Goal: Information Seeking & Learning: Learn about a topic

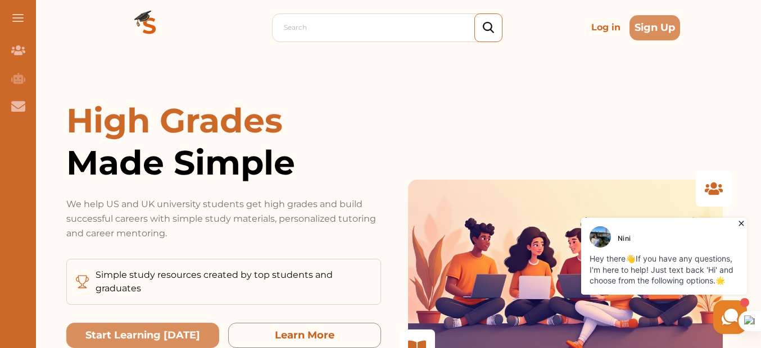
scroll to position [112, 0]
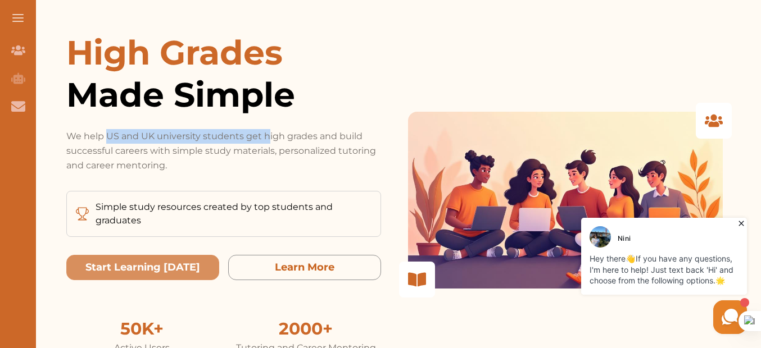
drag, startPoint x: 106, startPoint y: 137, endPoint x: 274, endPoint y: 141, distance: 167.5
click at [269, 136] on p "We help US and UK university students get high grades and build successful care…" at bounding box center [223, 151] width 315 height 44
click at [297, 135] on p "We help US and UK university students get high grades and build successful care…" at bounding box center [223, 151] width 315 height 44
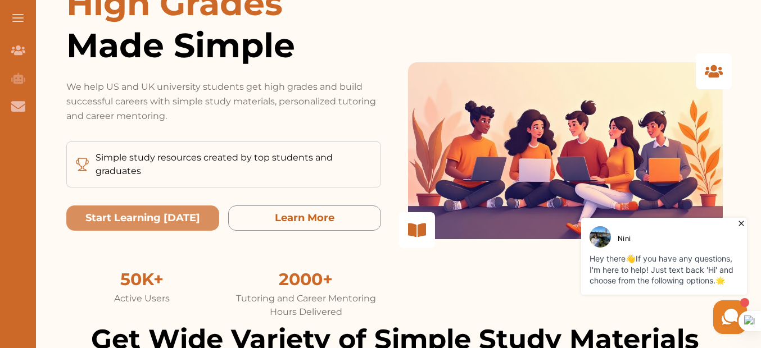
scroll to position [225, 0]
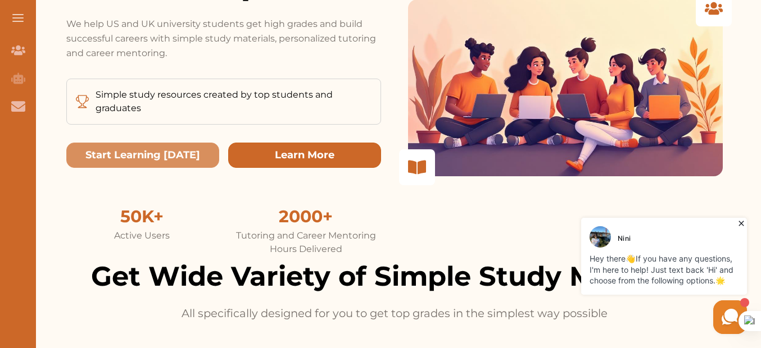
click at [317, 154] on button "Learn More" at bounding box center [304, 155] width 153 height 25
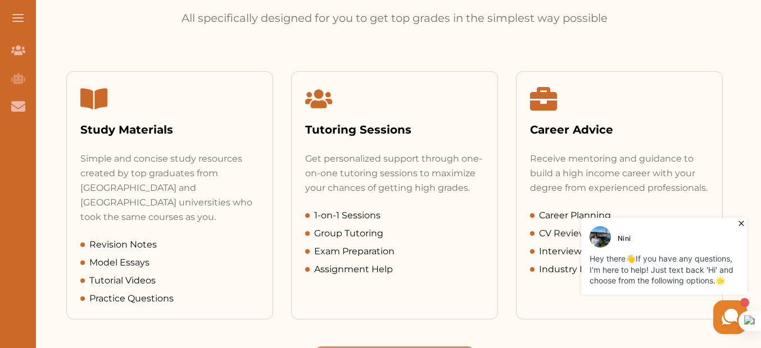
scroll to position [594, 0]
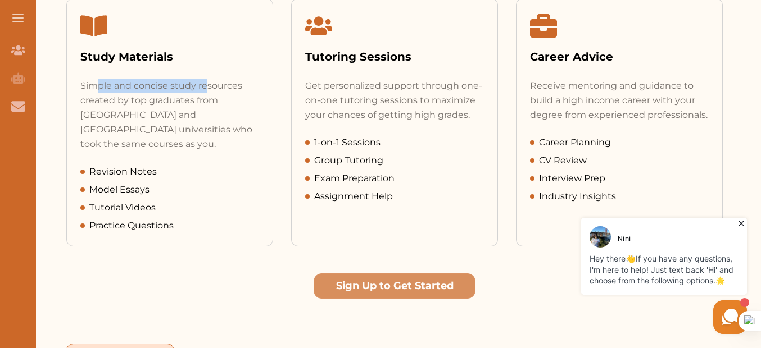
drag, startPoint x: 97, startPoint y: 84, endPoint x: 206, endPoint y: 83, distance: 108.5
click at [206, 83] on div "Simple and concise study resources created by top graduates from [GEOGRAPHIC_DA…" at bounding box center [169, 115] width 179 height 73
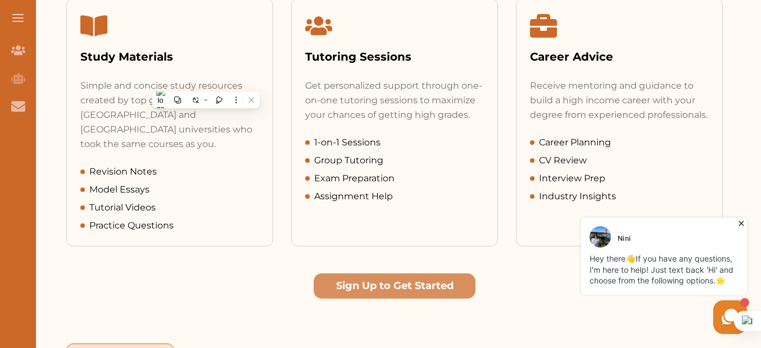
click at [337, 89] on div "Get personalized support through one-on-one tutoring sessions to maximize your …" at bounding box center [394, 101] width 179 height 44
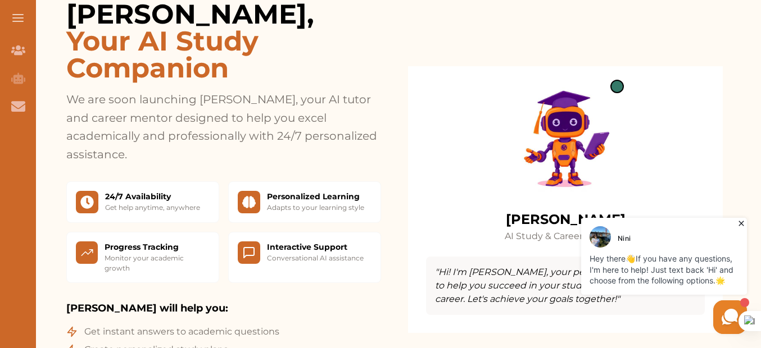
scroll to position [1043, 0]
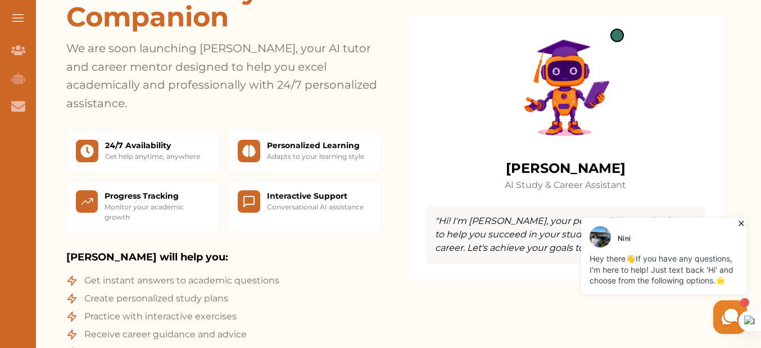
click at [741, 225] on icon at bounding box center [741, 223] width 11 height 11
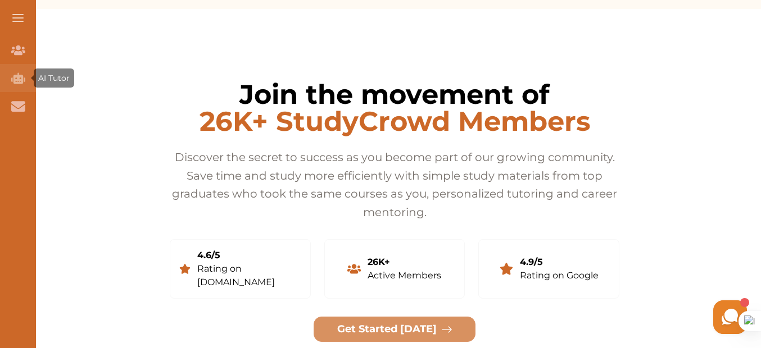
scroll to position [2062, 0]
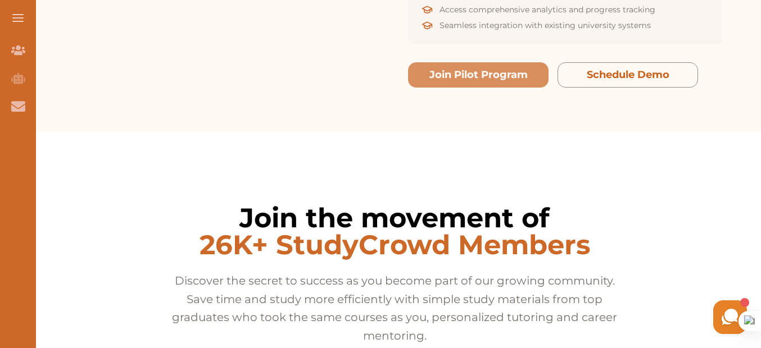
click at [28, 21] on button at bounding box center [18, 18] width 36 height 36
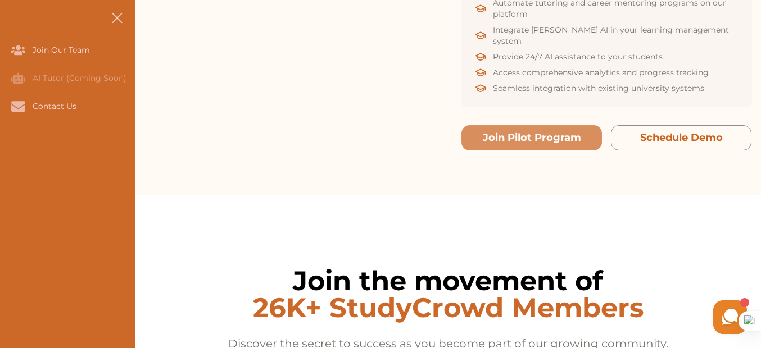
click at [117, 19] on button at bounding box center [117, 18] width 36 height 36
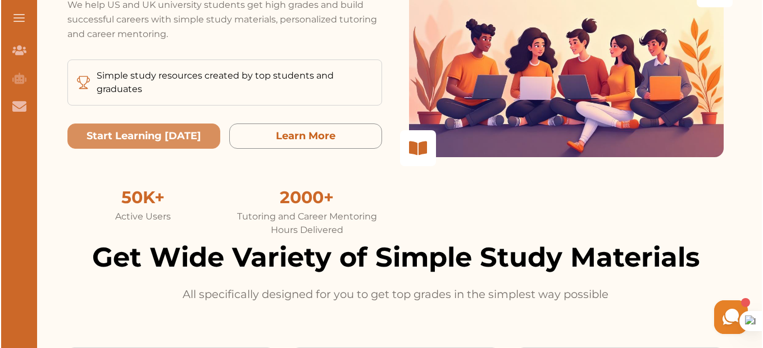
scroll to position [0, 0]
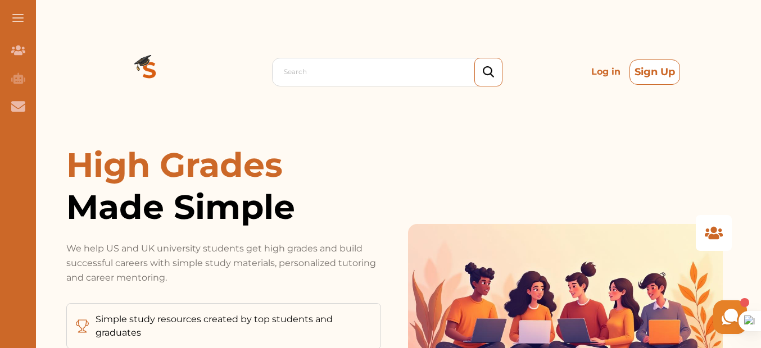
click at [649, 77] on button "Sign Up" at bounding box center [655, 72] width 51 height 25
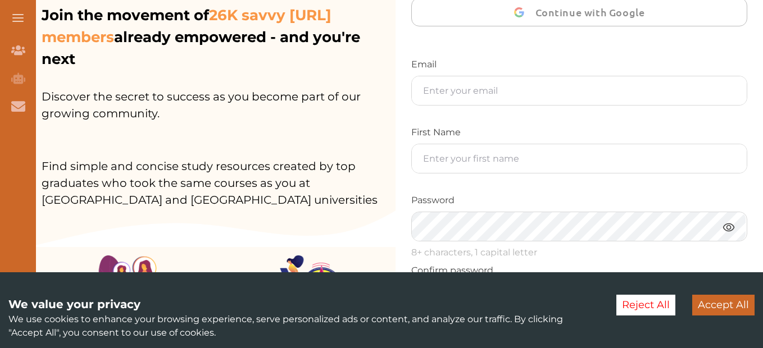
scroll to position [112, 0]
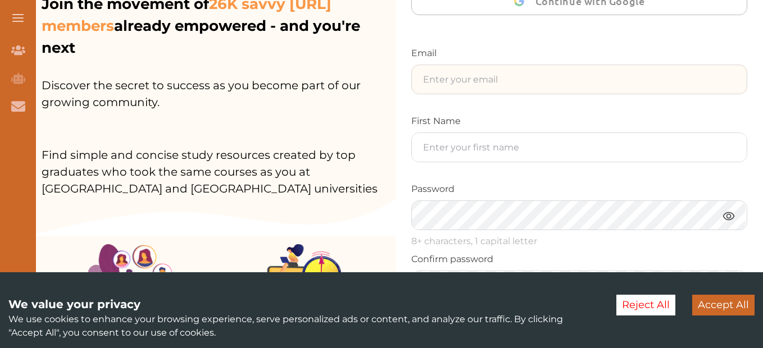
click at [447, 80] on input "text" at bounding box center [579, 79] width 335 height 29
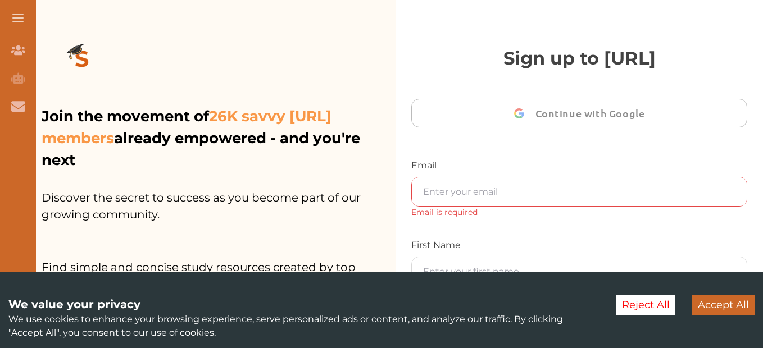
click at [727, 300] on button "Accept All" at bounding box center [723, 305] width 62 height 21
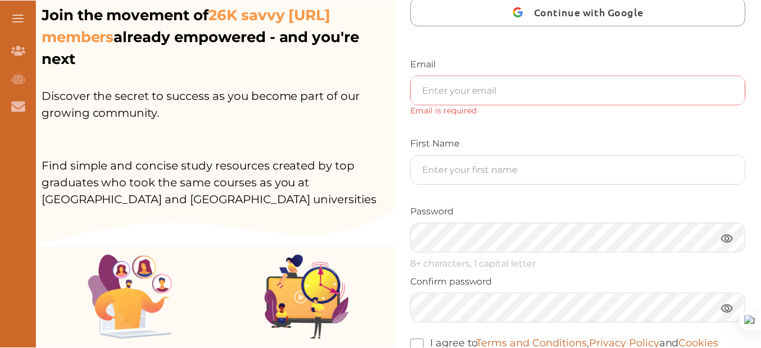
scroll to position [23, 0]
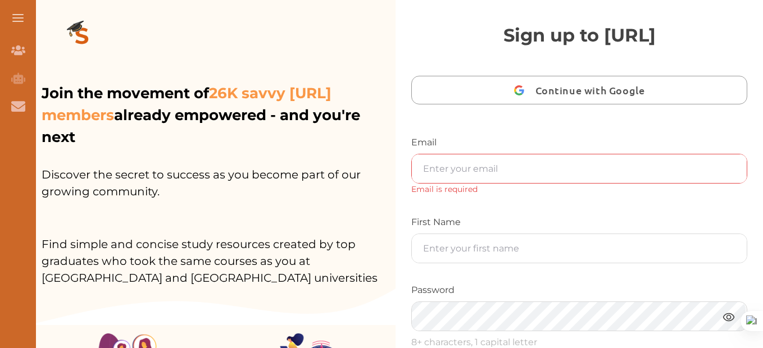
click at [587, 93] on span "Continue with Google" at bounding box center [593, 90] width 115 height 26
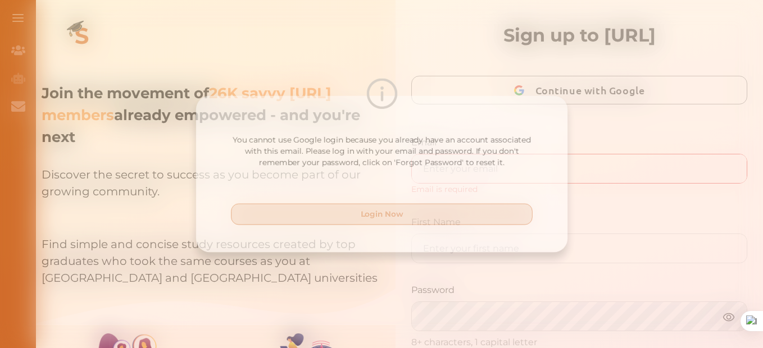
click at [388, 216] on p "Login Now" at bounding box center [382, 216] width 44 height 12
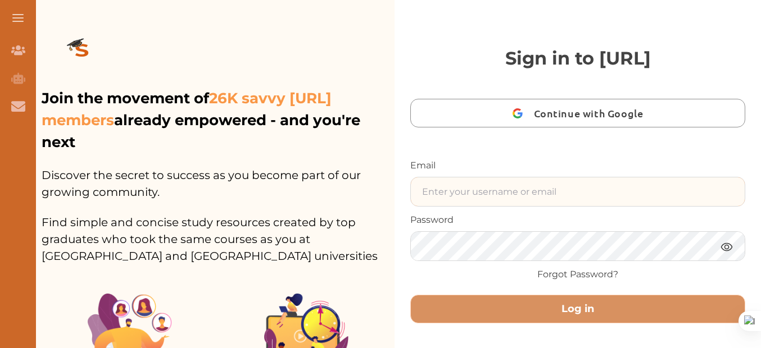
click at [524, 188] on input "text" at bounding box center [578, 192] width 334 height 29
type input "[EMAIL_ADDRESS][DOMAIN_NAME]"
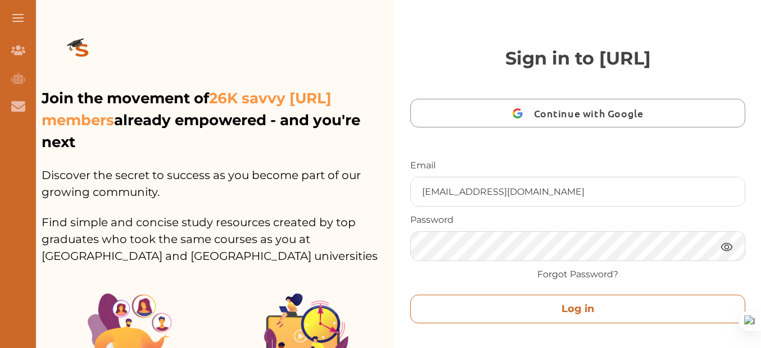
click at [609, 295] on button "Log in" at bounding box center [577, 309] width 335 height 29
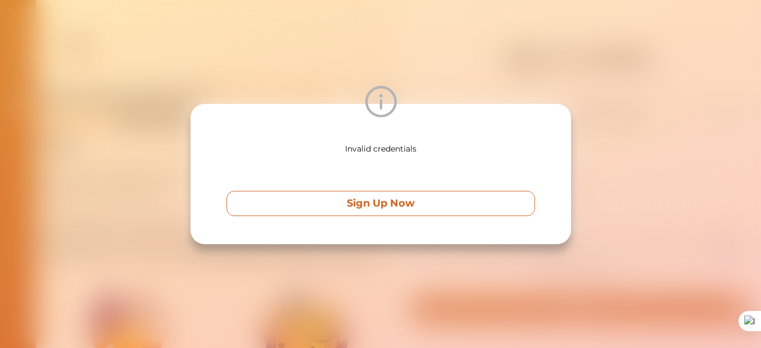
click at [431, 204] on button "Sign Up Now" at bounding box center [381, 203] width 309 height 25
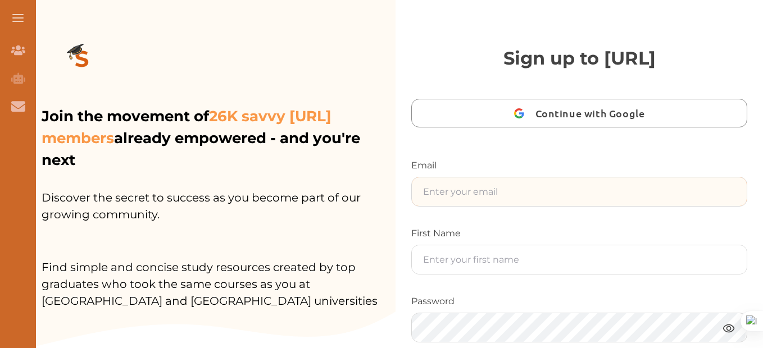
click at [520, 187] on input "text" at bounding box center [579, 192] width 335 height 29
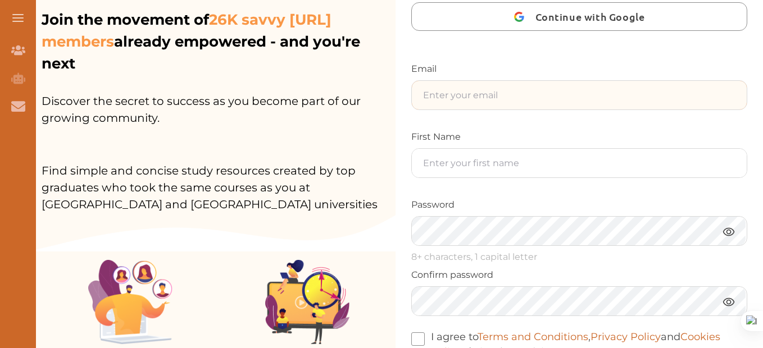
scroll to position [112, 0]
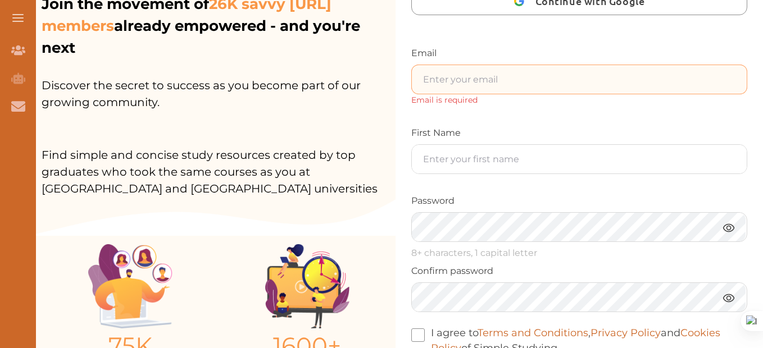
click at [485, 76] on input "text" at bounding box center [579, 79] width 335 height 29
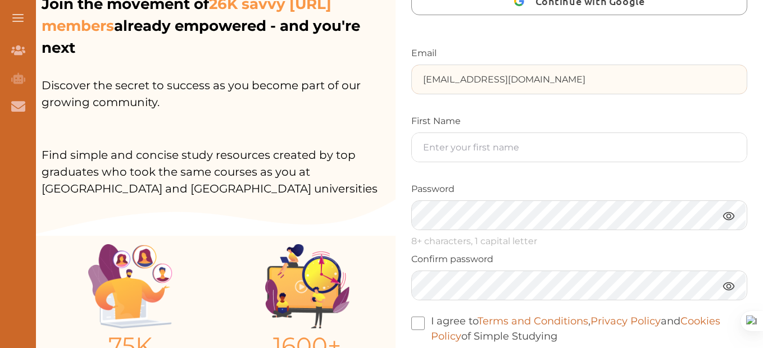
type input "[EMAIL_ADDRESS][DOMAIN_NAME]"
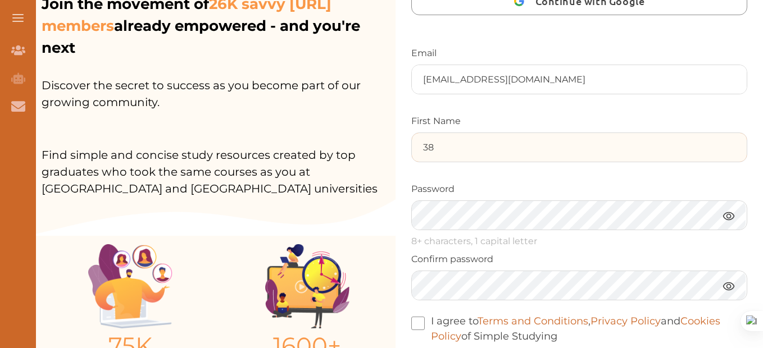
type input "3"
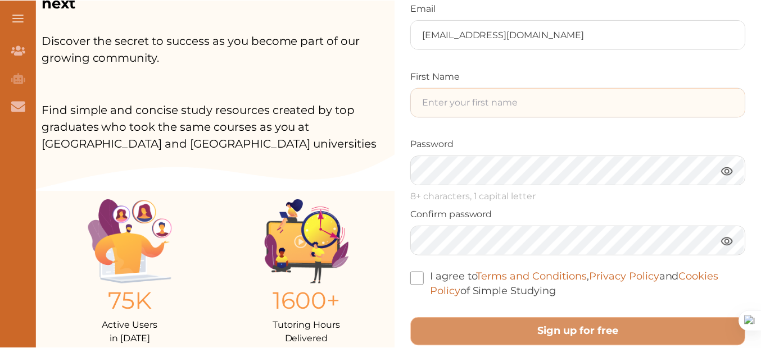
scroll to position [236, 0]
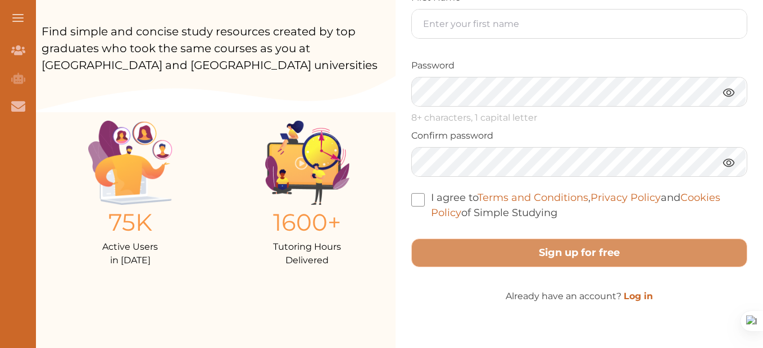
click at [633, 300] on div "Sign up to [URL] Continue with Google Email [EMAIL_ADDRESS][DOMAIN_NAME] First …" at bounding box center [580, 56] width 368 height 585
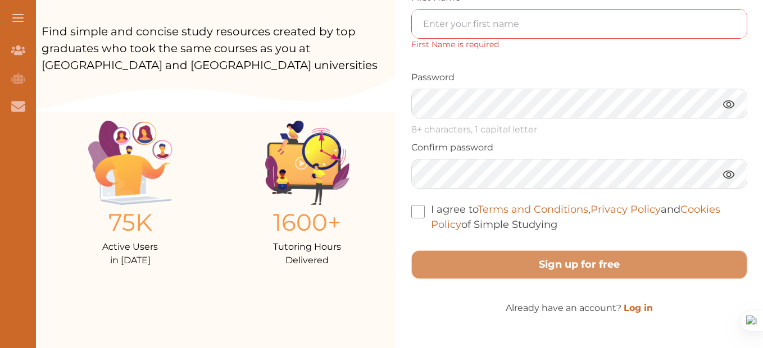
click at [642, 312] on link "Log in" at bounding box center [638, 308] width 29 height 11
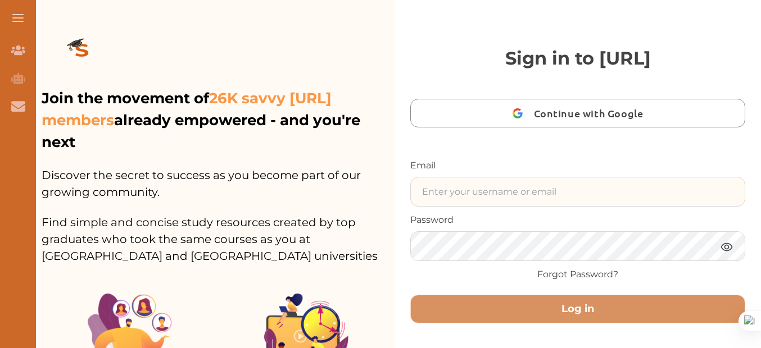
click at [499, 200] on input "text" at bounding box center [578, 192] width 334 height 29
type input "[EMAIL_ADDRESS][DOMAIN_NAME]"
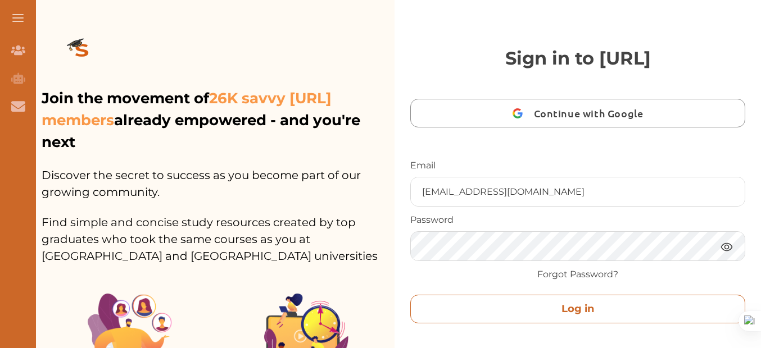
click at [560, 304] on button "Log in" at bounding box center [577, 309] width 335 height 29
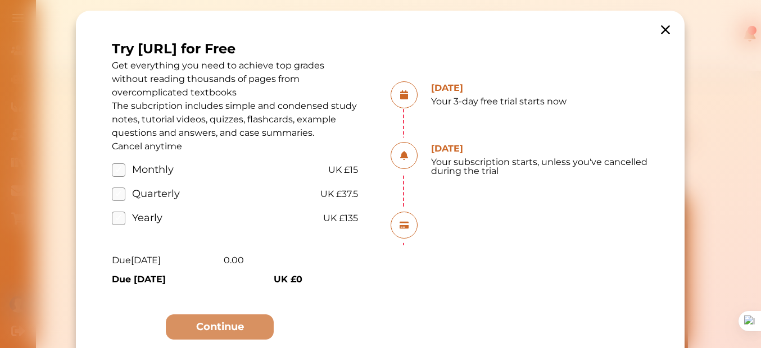
click at [661, 30] on icon at bounding box center [666, 30] width 16 height 16
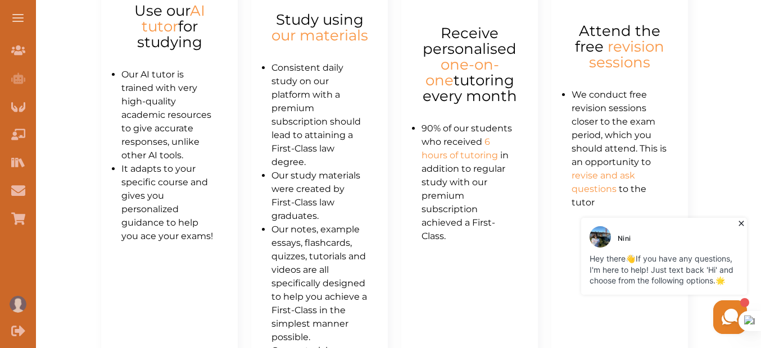
scroll to position [618, 0]
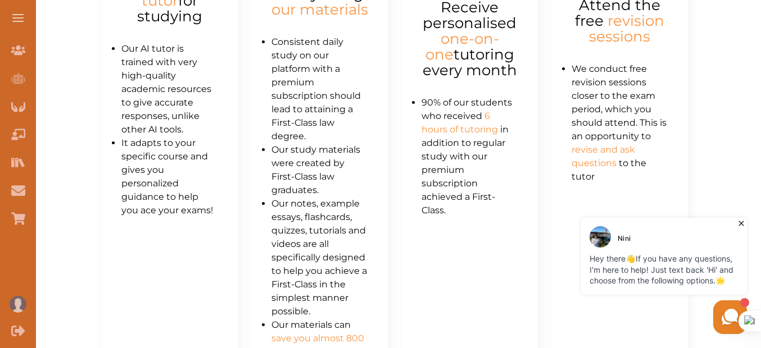
click at [744, 226] on icon at bounding box center [741, 223] width 5 height 5
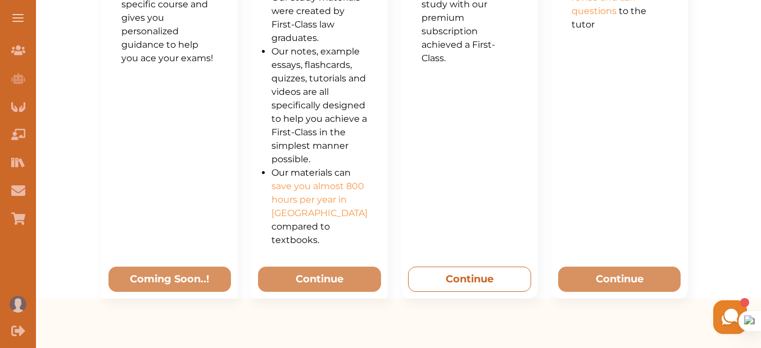
scroll to position [882, 0]
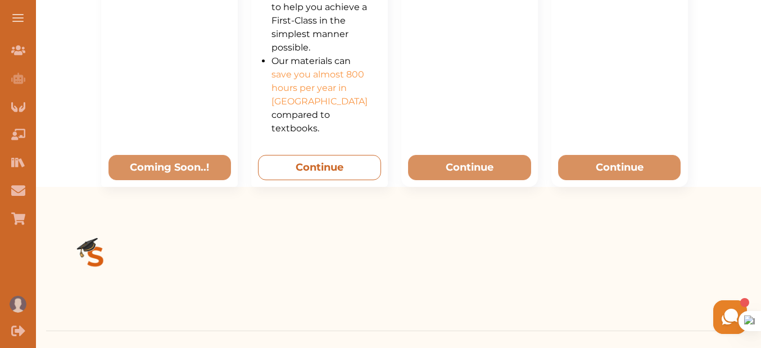
click at [345, 156] on button "Continue" at bounding box center [319, 167] width 123 height 25
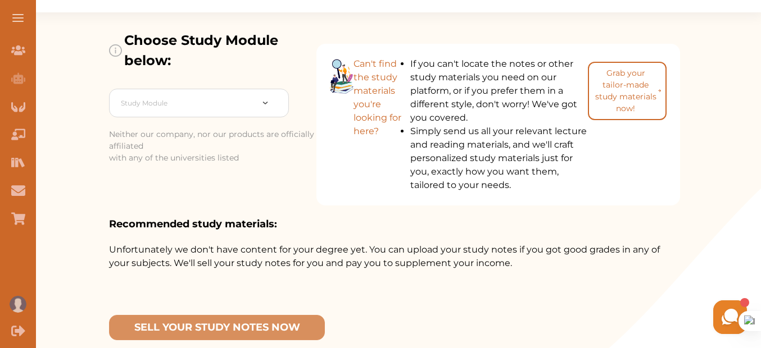
scroll to position [112, 0]
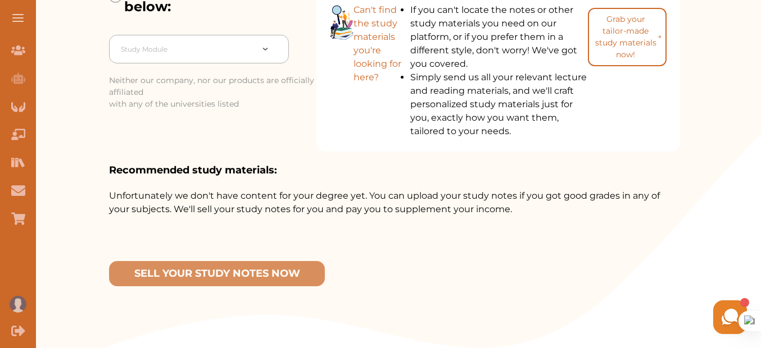
click at [257, 57] on div "Study Module" at bounding box center [186, 49] width 143 height 20
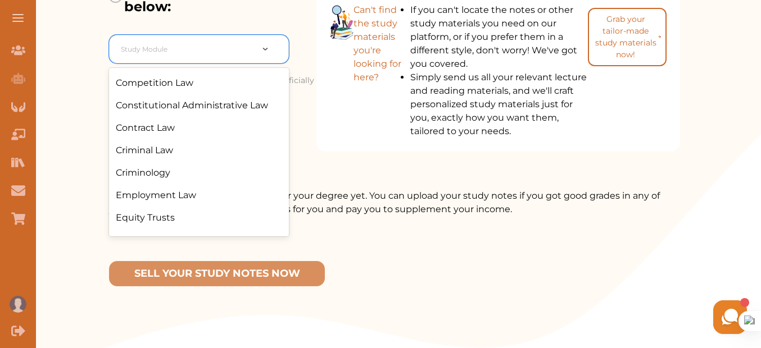
scroll to position [130, 0]
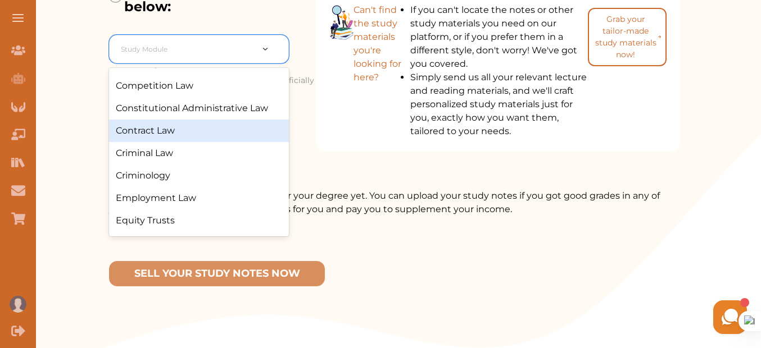
click at [193, 133] on div "Contract Law" at bounding box center [199, 131] width 180 height 22
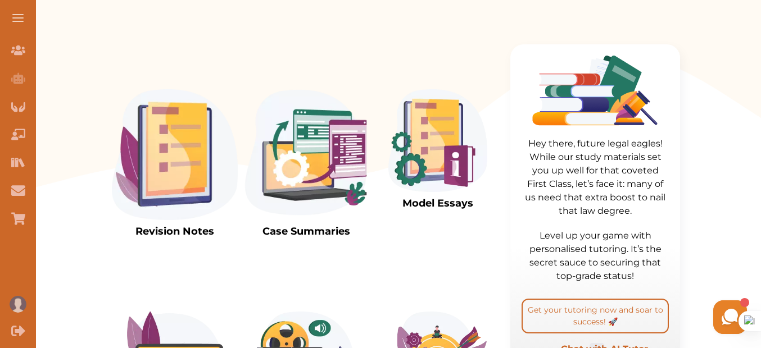
scroll to position [393, 0]
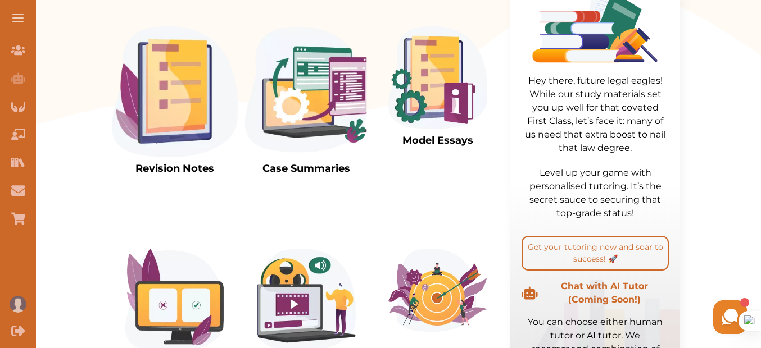
click at [323, 106] on img at bounding box center [306, 91] width 126 height 131
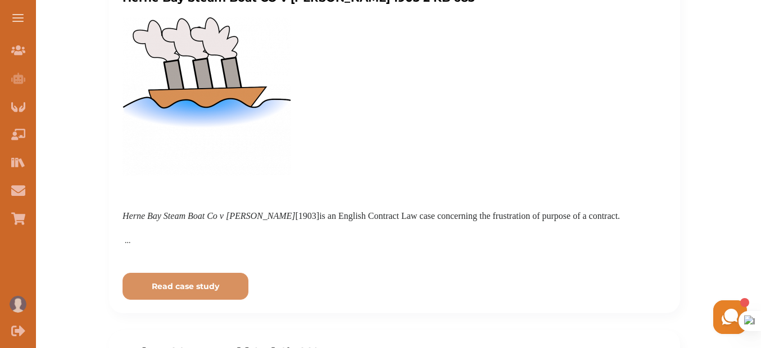
click at [192, 295] on button "Read case study" at bounding box center [186, 286] width 126 height 27
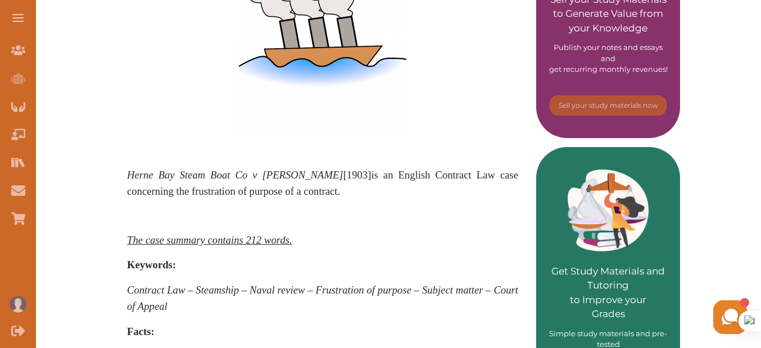
scroll to position [450, 0]
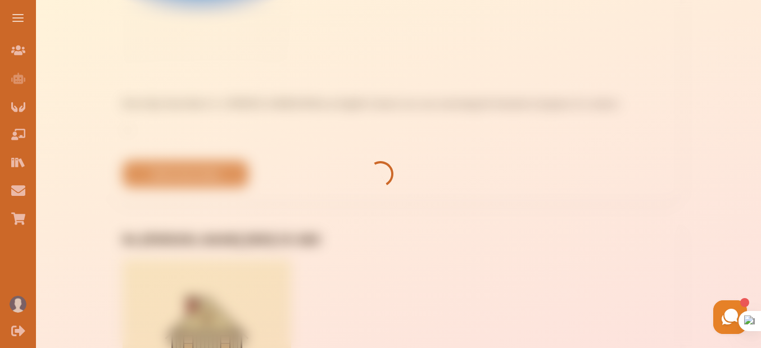
scroll to position [337, 0]
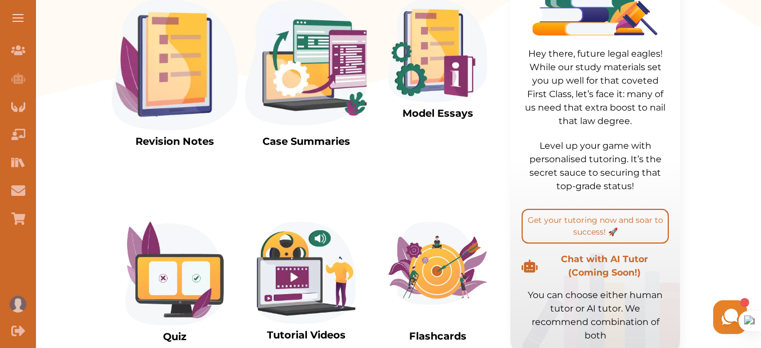
scroll to position [393, 0]
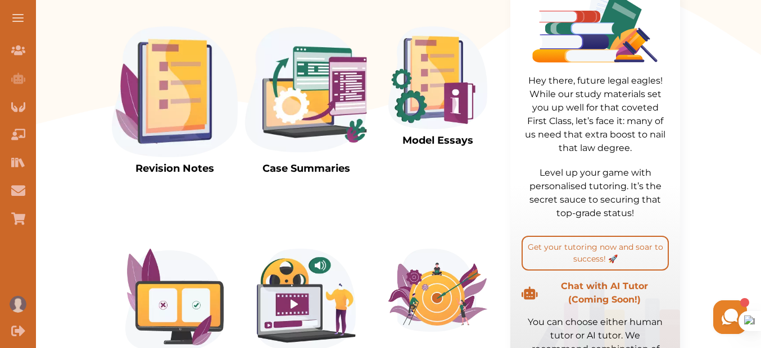
drag, startPoint x: 160, startPoint y: 121, endPoint x: 171, endPoint y: 128, distance: 12.3
click at [161, 121] on img at bounding box center [175, 91] width 126 height 131
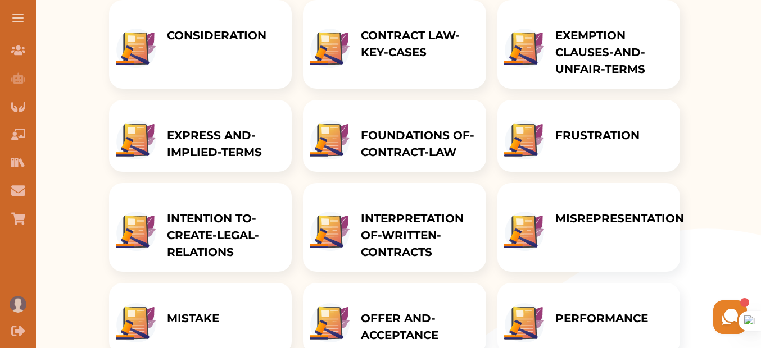
scroll to position [185, 0]
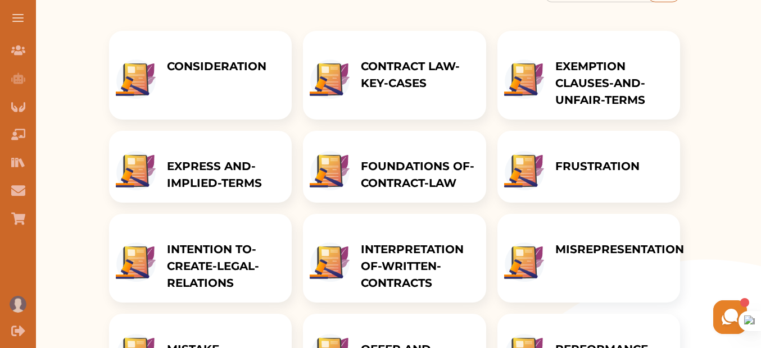
click at [214, 116] on div "CONSIDERATION" at bounding box center [217, 75] width 122 height 89
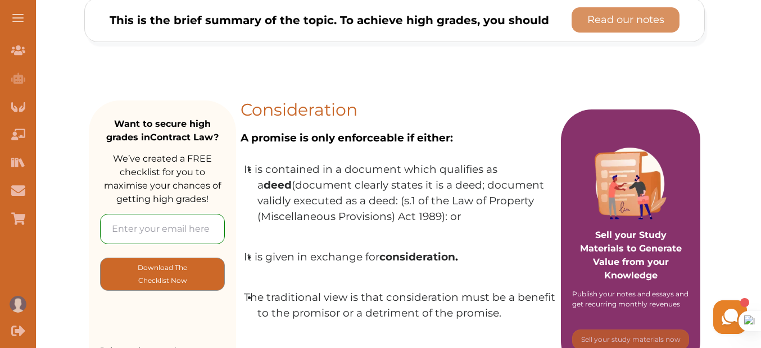
scroll to position [56, 0]
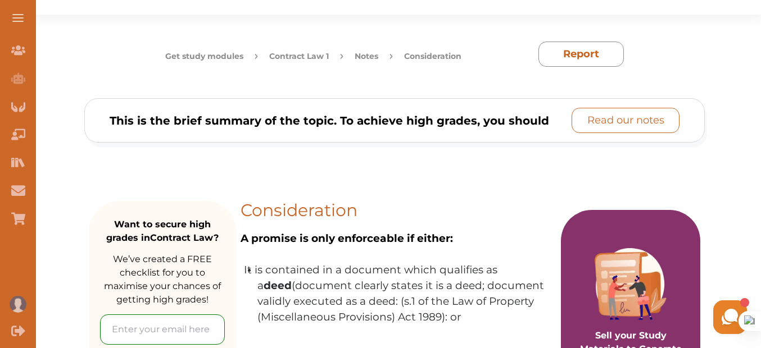
click at [612, 123] on p "Read our notes" at bounding box center [625, 120] width 77 height 15
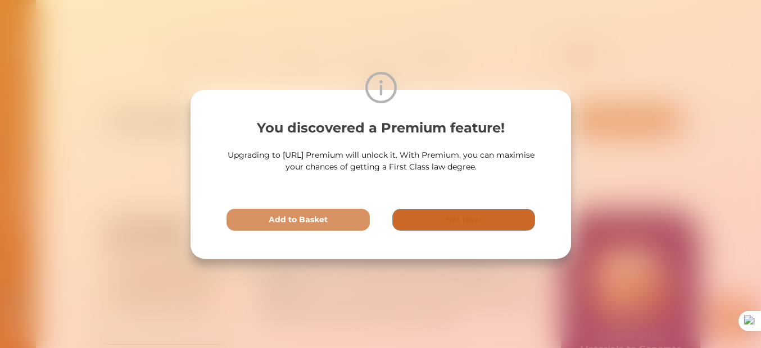
click at [488, 215] on button "Not Now" at bounding box center [463, 220] width 143 height 22
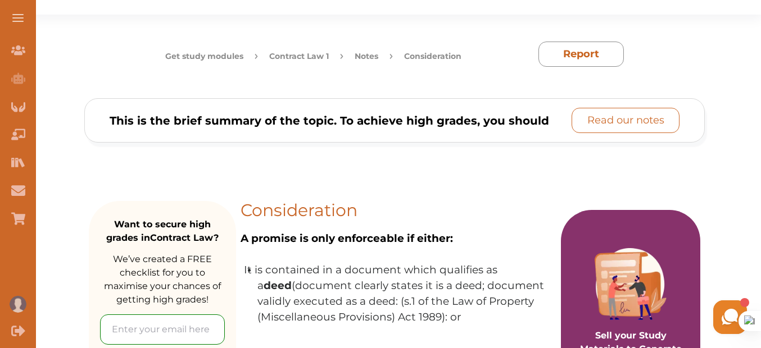
click at [617, 119] on p "Read our notes" at bounding box center [625, 120] width 77 height 15
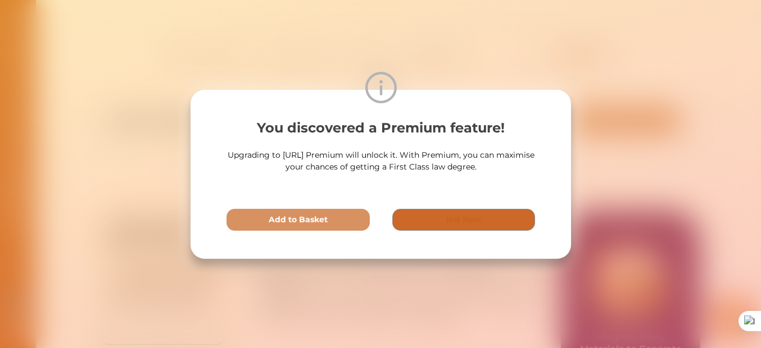
drag, startPoint x: 460, startPoint y: 225, endPoint x: 572, endPoint y: 173, distance: 124.0
click at [460, 225] on p "Not Now" at bounding box center [463, 220] width 35 height 12
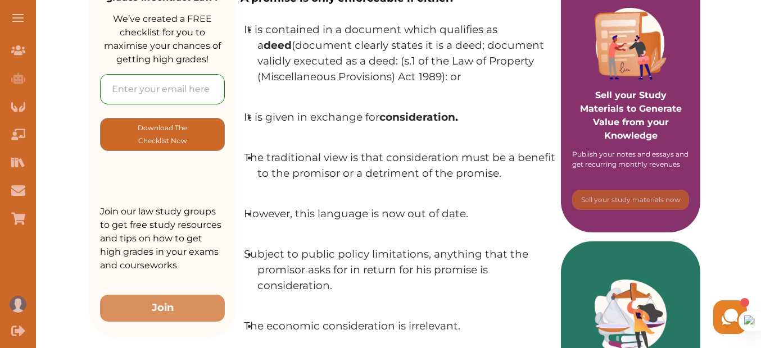
scroll to position [169, 0]
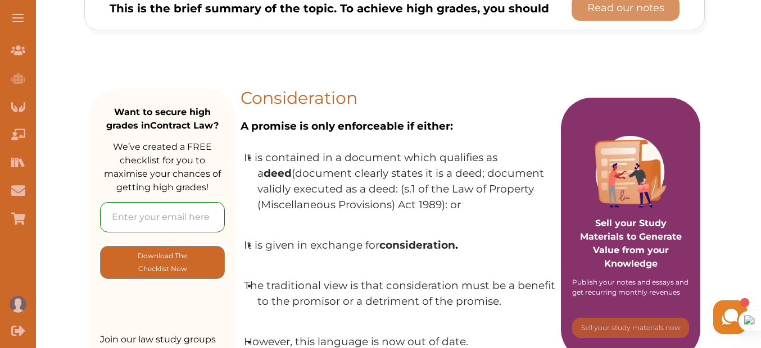
click at [190, 210] on input "email" at bounding box center [162, 217] width 125 height 30
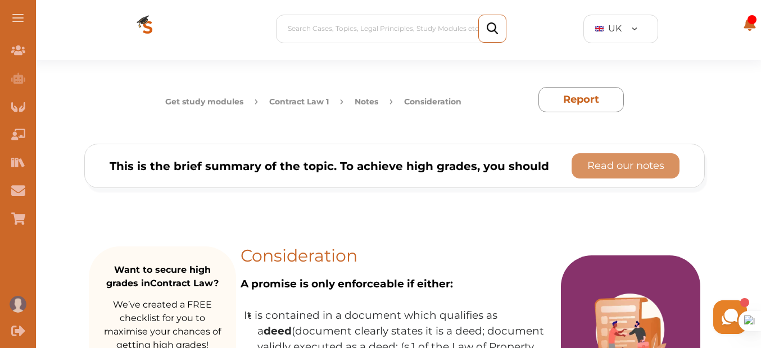
scroll to position [0, 0]
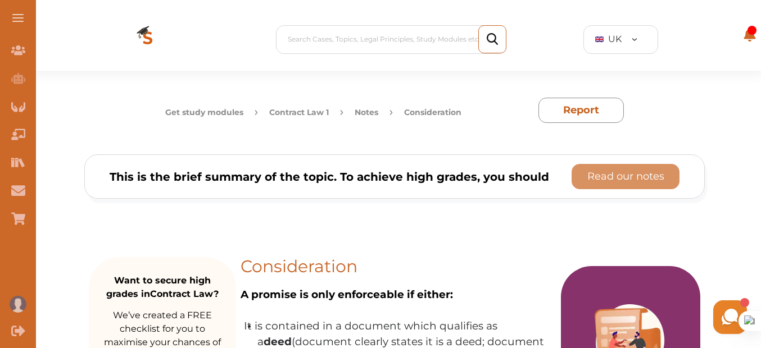
click at [363, 115] on button "Notes" at bounding box center [367, 113] width 24 height 12
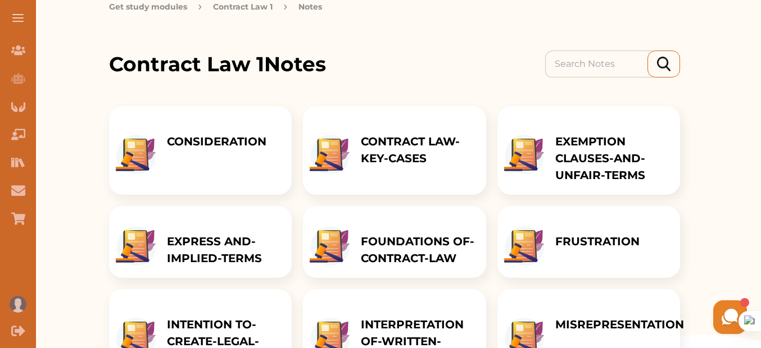
scroll to position [225, 0]
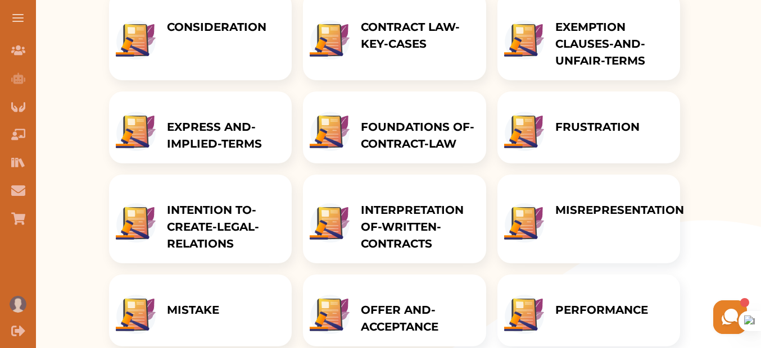
click at [588, 142] on div "FRUSTRATION" at bounding box center [597, 128] width 107 height 72
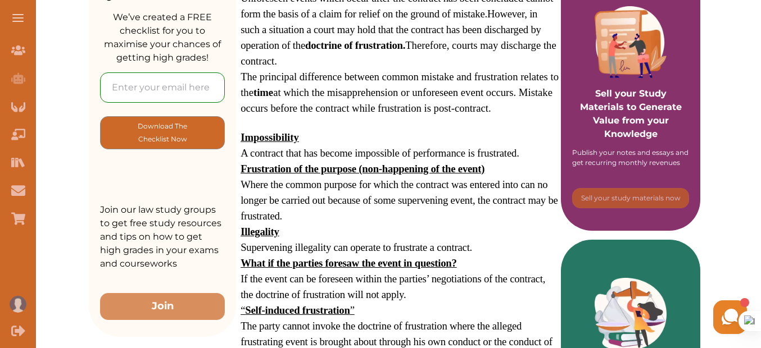
scroll to position [225, 0]
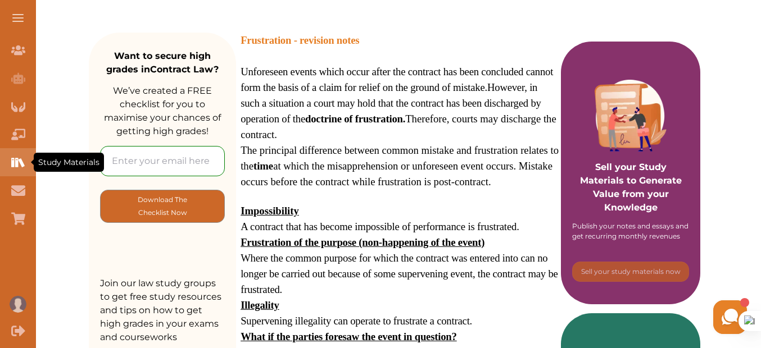
click at [15, 163] on icon "Study Materials" at bounding box center [16, 162] width 3 height 9
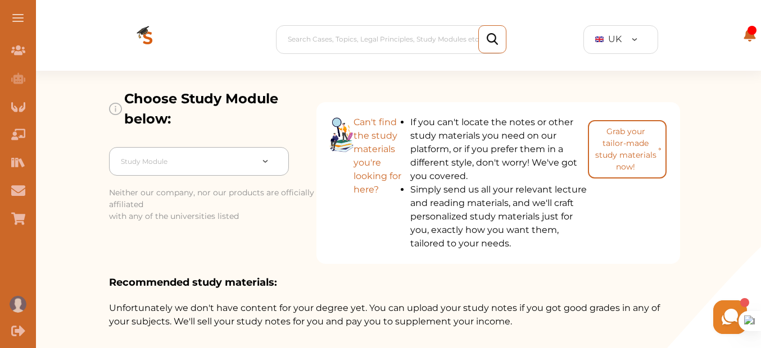
click at [264, 164] on div at bounding box center [273, 162] width 30 height 12
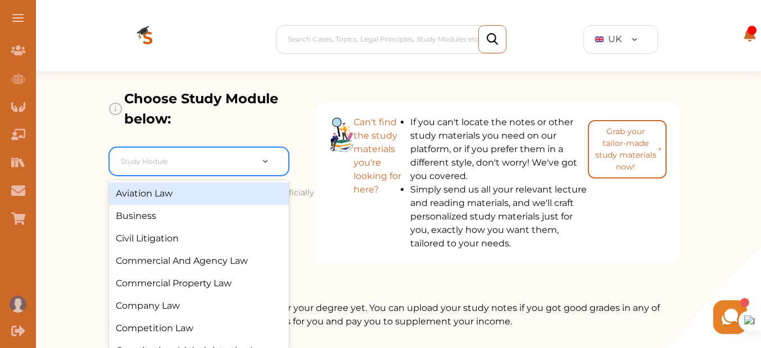
scroll to position [5, 0]
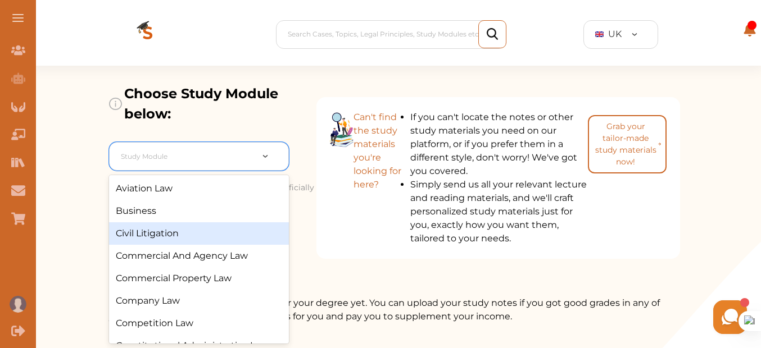
click at [171, 216] on div "Business" at bounding box center [199, 211] width 180 height 22
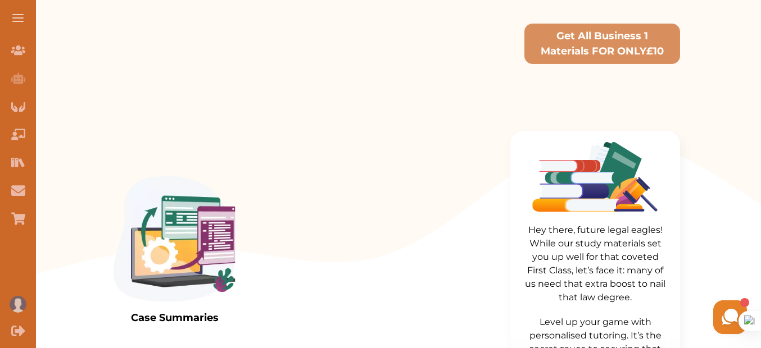
scroll to position [174, 0]
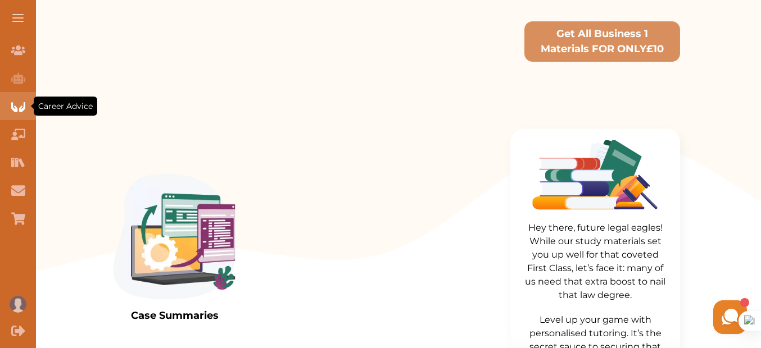
click at [21, 111] on icon "Career Advice" at bounding box center [18, 107] width 14 height 10
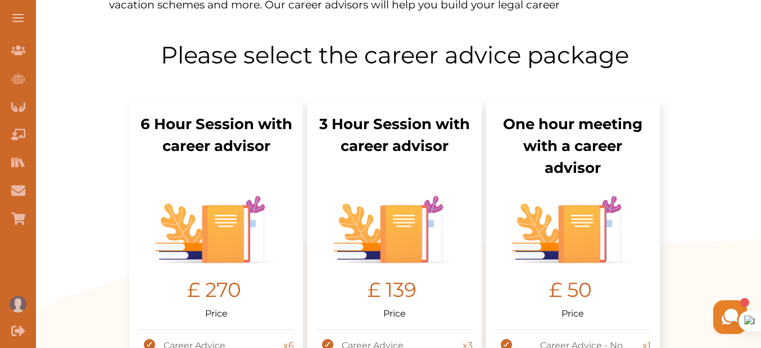
scroll to position [511, 0]
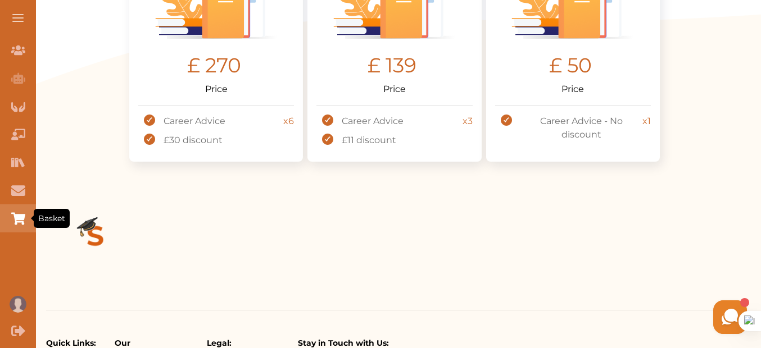
click at [20, 220] on icon "Basket" at bounding box center [17, 218] width 13 height 12
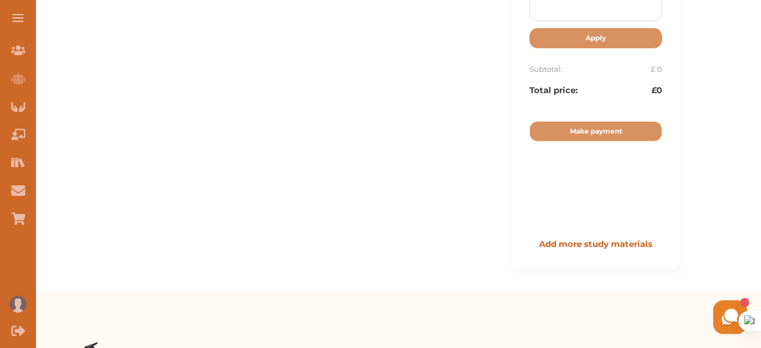
scroll to position [139, 0]
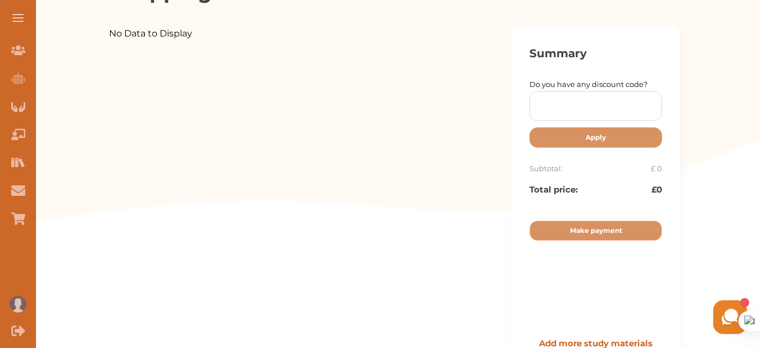
click at [25, 20] on button at bounding box center [18, 18] width 36 height 36
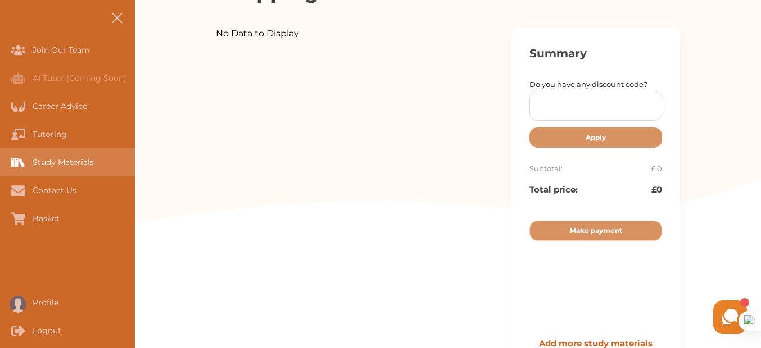
click at [88, 169] on div "Study Materials" at bounding box center [67, 162] width 135 height 28
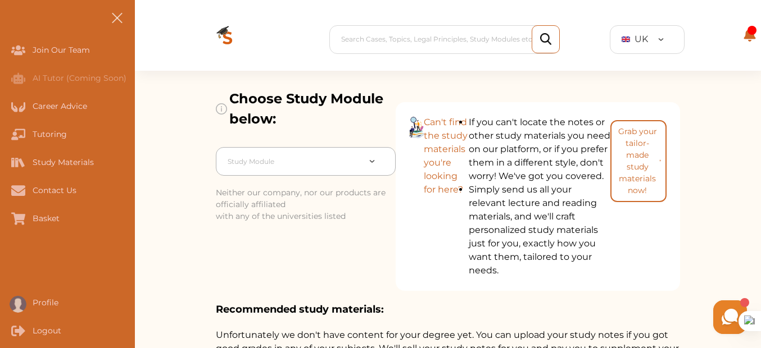
click at [323, 167] on div at bounding box center [294, 162] width 132 height 16
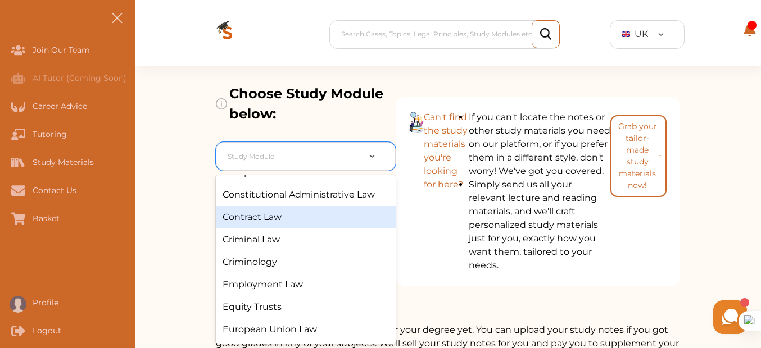
scroll to position [169, 0]
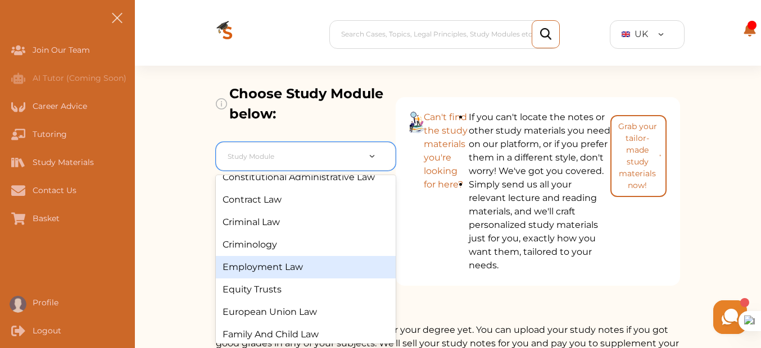
click at [331, 267] on div "Employment Law" at bounding box center [306, 267] width 180 height 22
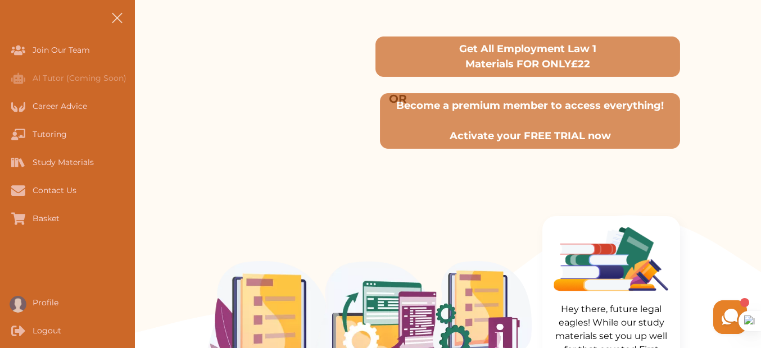
scroll to position [174, 0]
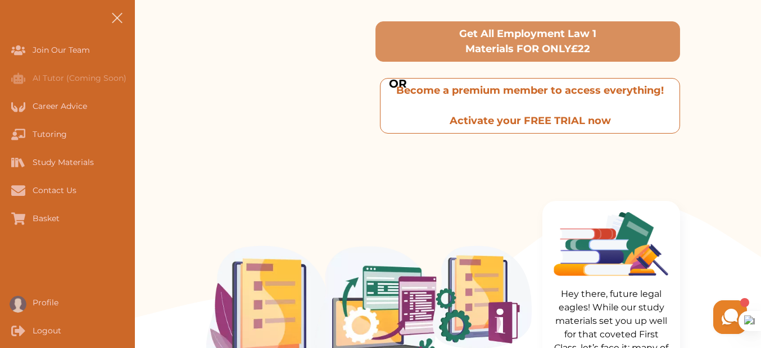
click at [497, 107] on p "Become a premium member to access everything! Activate your FREE TRIAL now" at bounding box center [530, 106] width 290 height 46
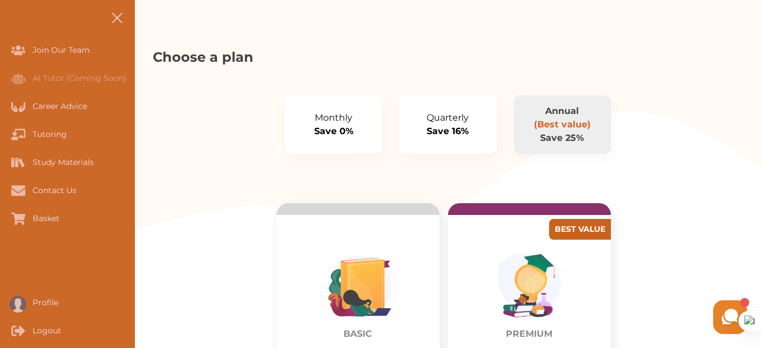
scroll to position [286, 0]
click at [344, 114] on p "Monthly" at bounding box center [333, 118] width 70 height 13
